Goal: Information Seeking & Learning: Find specific fact

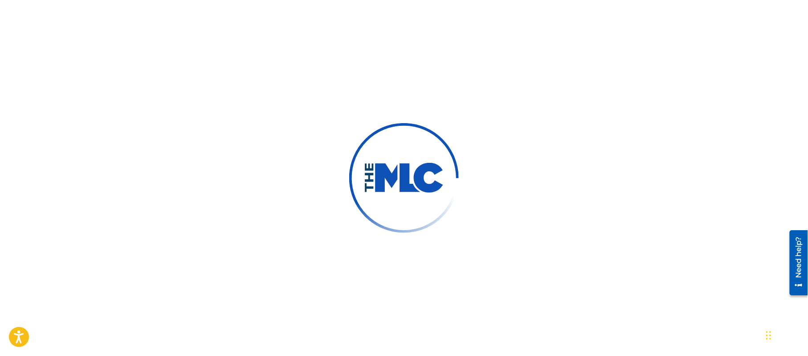
click at [307, 186] on div at bounding box center [404, 178] width 808 height 356
click at [7, 201] on div at bounding box center [404, 178] width 808 height 356
click at [183, 174] on div at bounding box center [404, 178] width 808 height 356
drag, startPoint x: 359, startPoint y: 185, endPoint x: 359, endPoint y: 197, distance: 11.1
click at [359, 186] on img at bounding box center [404, 178] width 110 height 110
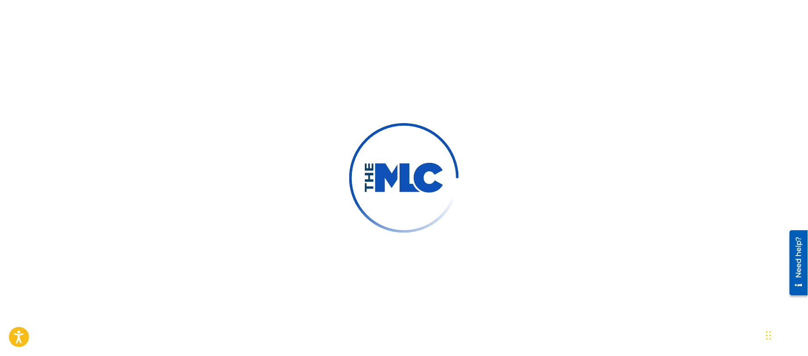
click at [256, 200] on div at bounding box center [404, 178] width 808 height 356
click at [90, 123] on div at bounding box center [404, 178] width 808 height 356
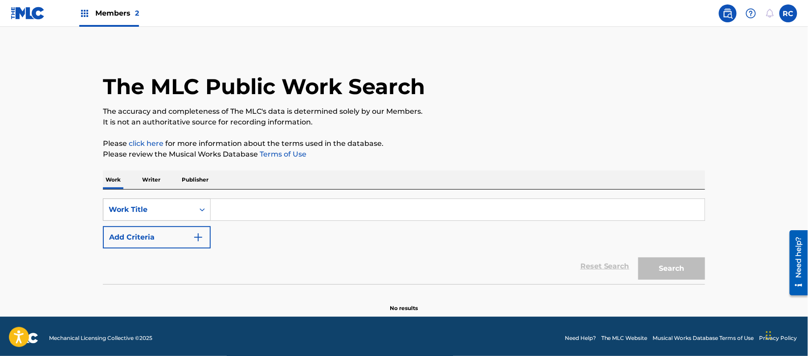
click at [194, 213] on div "Search Form" at bounding box center [202, 209] width 16 height 16
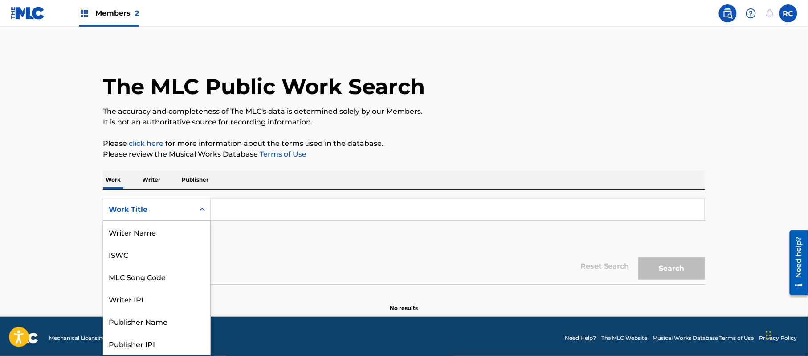
scroll to position [45, 0]
click at [159, 238] on div "MLC Song Code" at bounding box center [156, 232] width 107 height 22
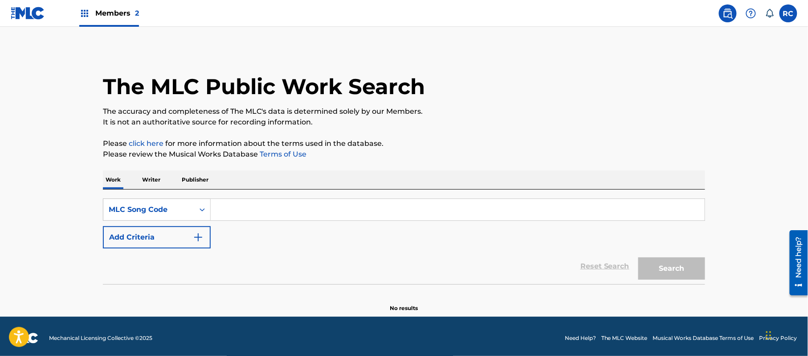
click at [235, 215] on input "Search Form" at bounding box center [458, 209] width 494 height 21
paste input "FH75CM"
type input "FH75CM"
click at [661, 274] on button "Search" at bounding box center [672, 268] width 67 height 22
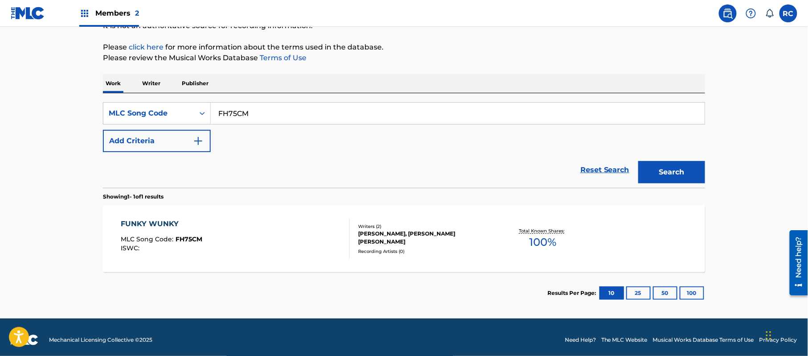
scroll to position [102, 0]
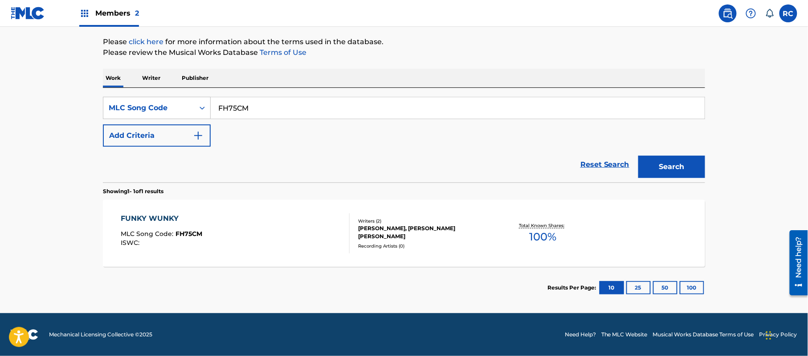
click at [156, 216] on div "FUNKY WUNKY" at bounding box center [162, 218] width 82 height 11
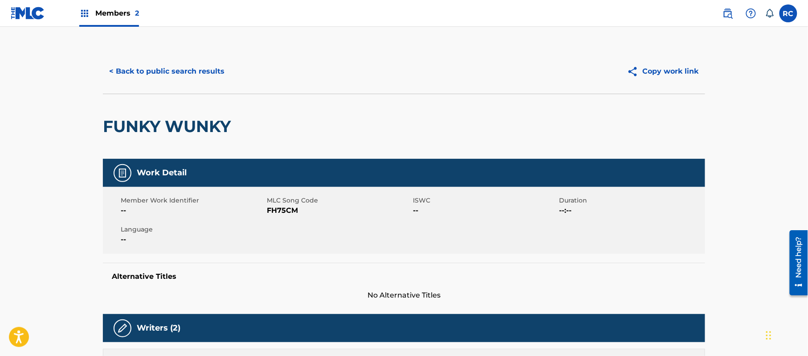
click at [110, 13] on span "Members 2" at bounding box center [117, 13] width 44 height 10
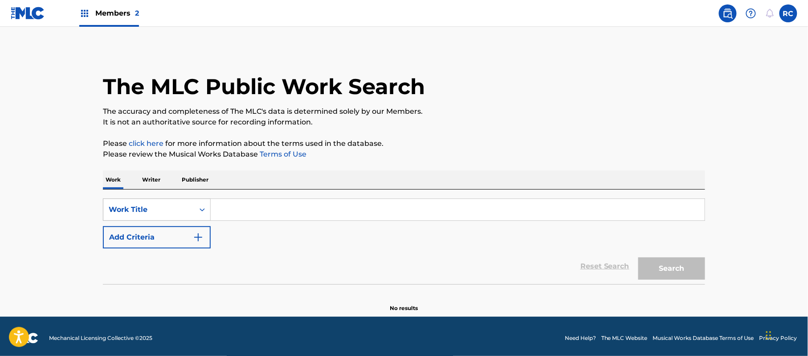
click at [184, 209] on div "Work Title" at bounding box center [149, 209] width 80 height 11
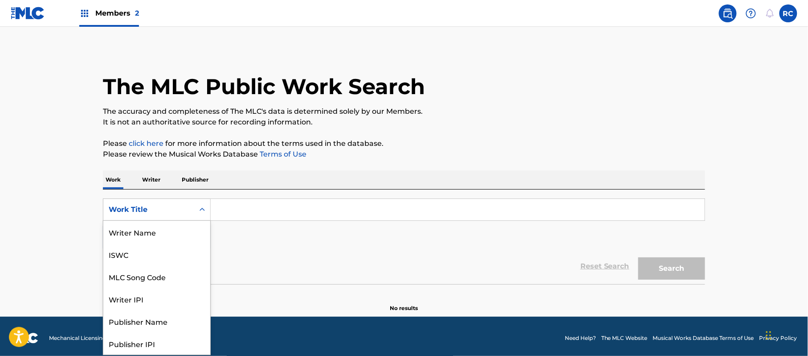
scroll to position [45, 0]
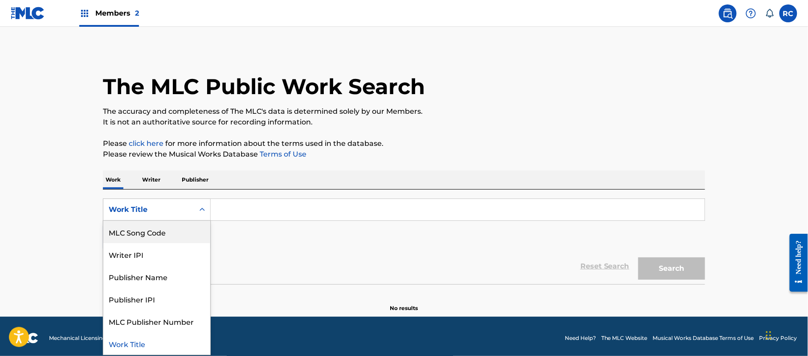
click at [169, 229] on div "MLC Song Code" at bounding box center [156, 232] width 107 height 22
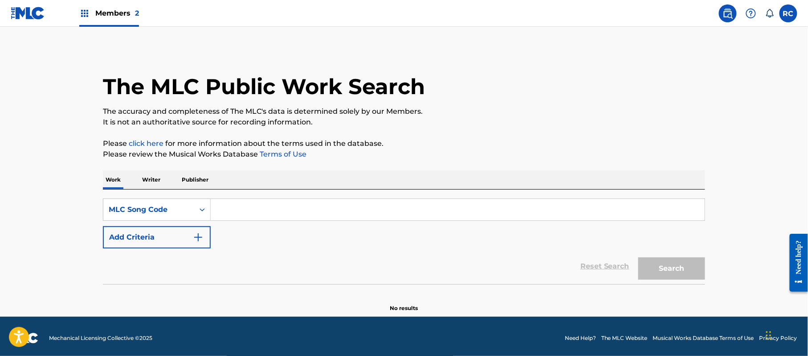
click at [248, 212] on input "Search Form" at bounding box center [458, 209] width 494 height 21
paste input "M5188H"
type input "M5188H"
click at [659, 268] on button "Search" at bounding box center [672, 268] width 67 height 22
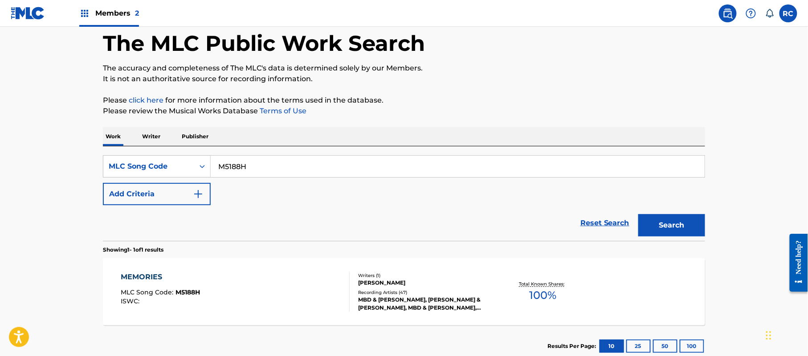
scroll to position [102, 0]
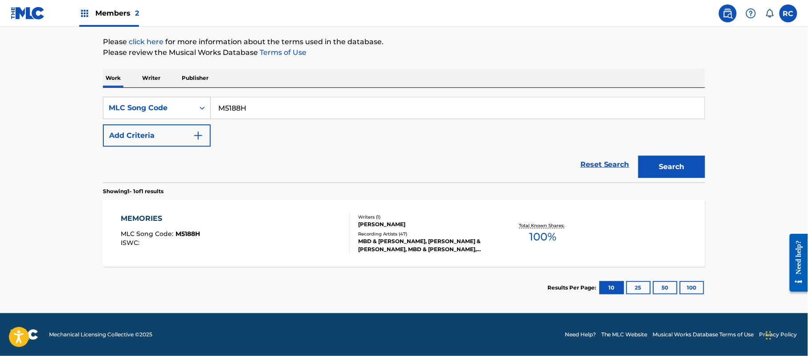
click at [149, 220] on div "MEMORIES" at bounding box center [160, 218] width 79 height 11
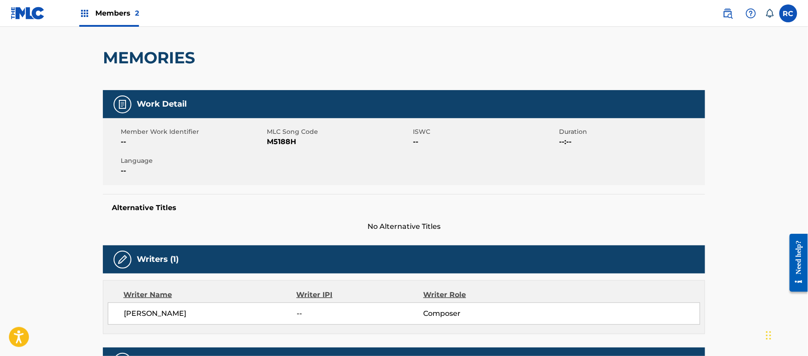
scroll to position [59, 0]
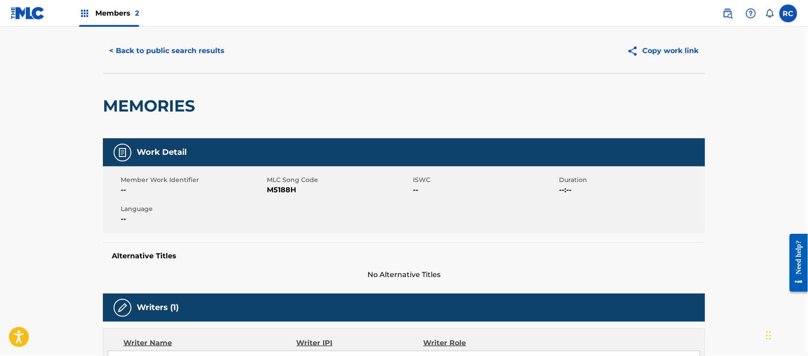
scroll to position [0, 0]
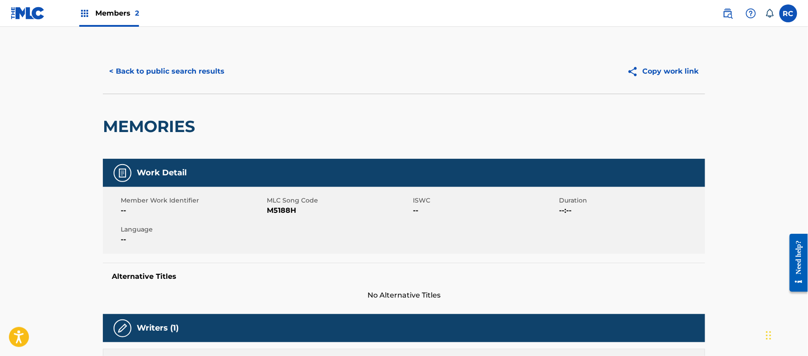
click at [127, 75] on button "< Back to public search results" at bounding box center [167, 71] width 128 height 22
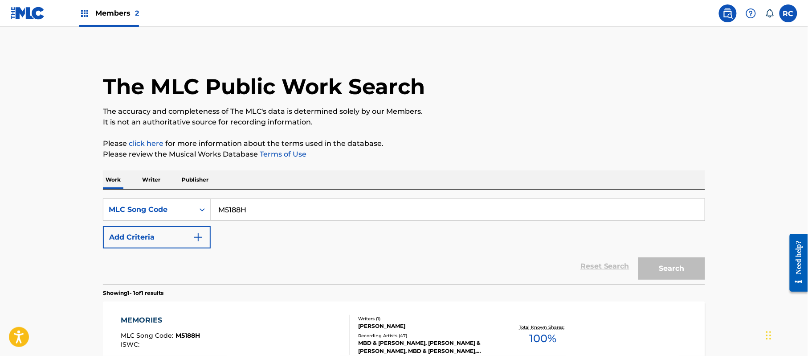
scroll to position [78, 0]
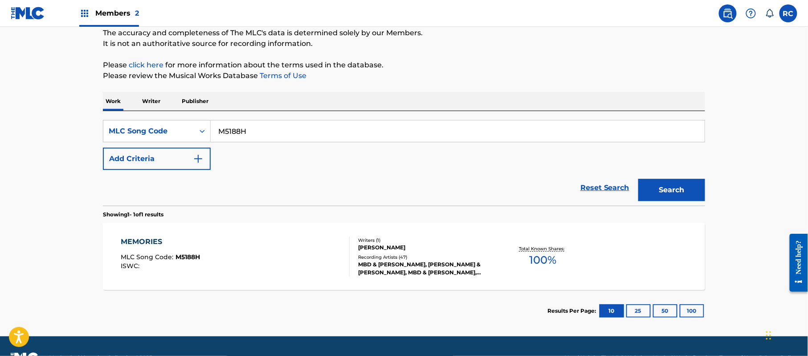
click at [259, 135] on input "M5188H" at bounding box center [458, 130] width 494 height 21
paste input "Y3376M"
type input "Y3376M"
click at [656, 184] on button "Search" at bounding box center [672, 190] width 67 height 22
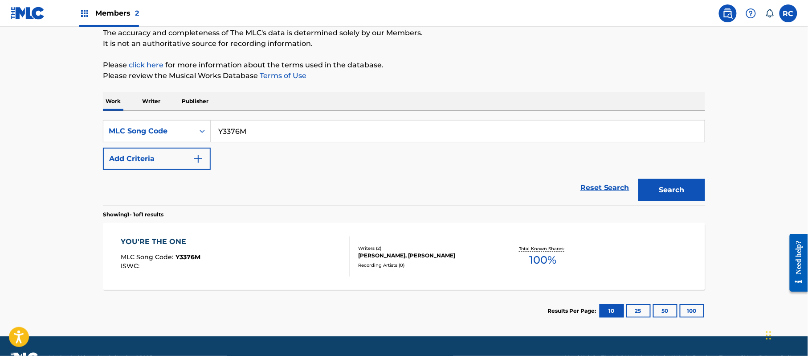
click at [176, 241] on div "YOU'RE THE ONE" at bounding box center [161, 241] width 80 height 11
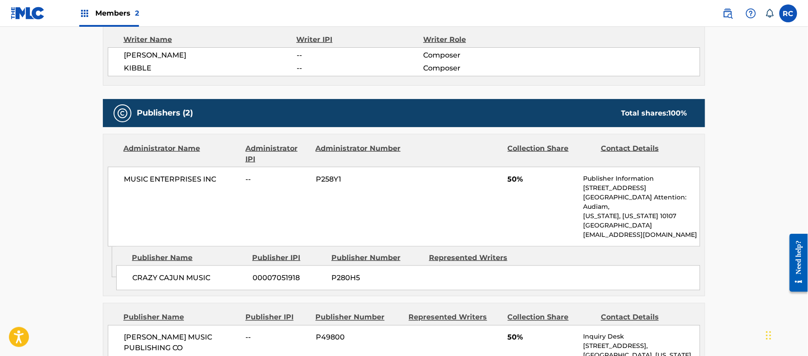
scroll to position [297, 0]
